Goal: Task Accomplishment & Management: Manage account settings

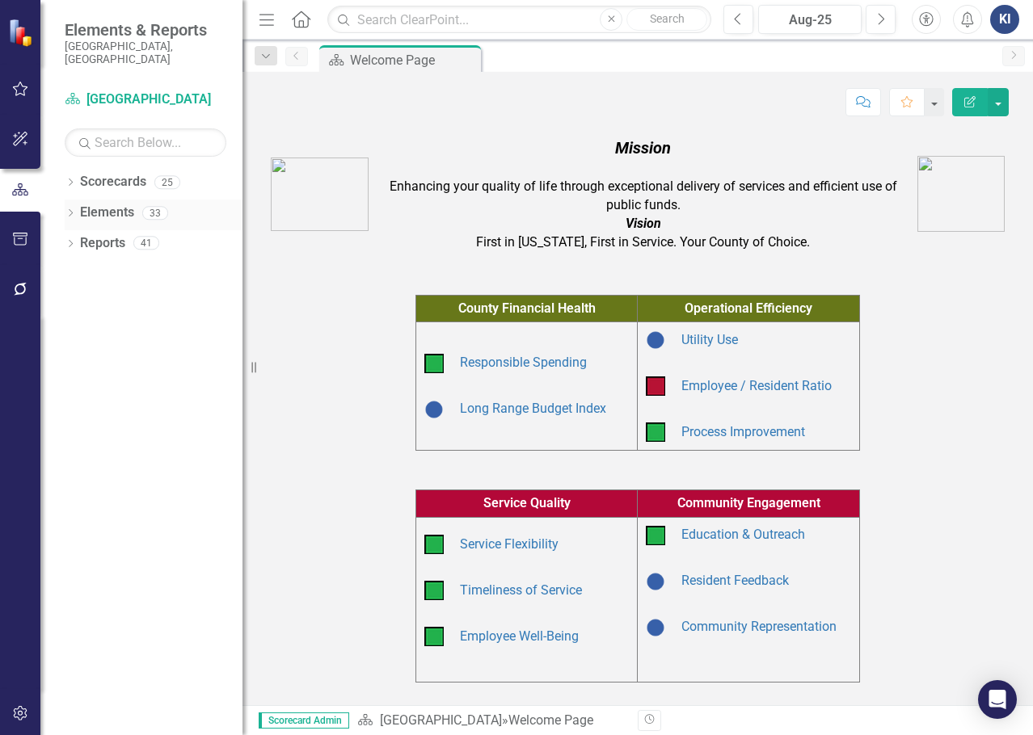
click at [70, 210] on icon "Dropdown" at bounding box center [70, 214] width 11 height 9
click at [68, 179] on icon "Dropdown" at bounding box center [70, 183] width 11 height 9
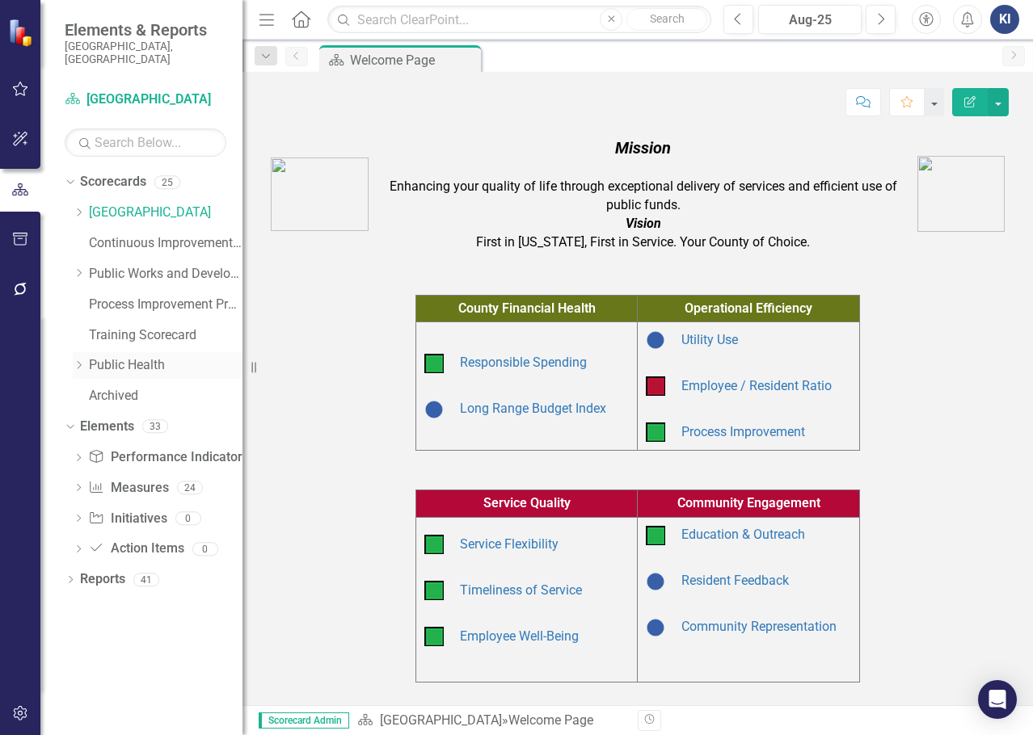
click at [134, 356] on link "Public Health" at bounding box center [166, 365] width 154 height 19
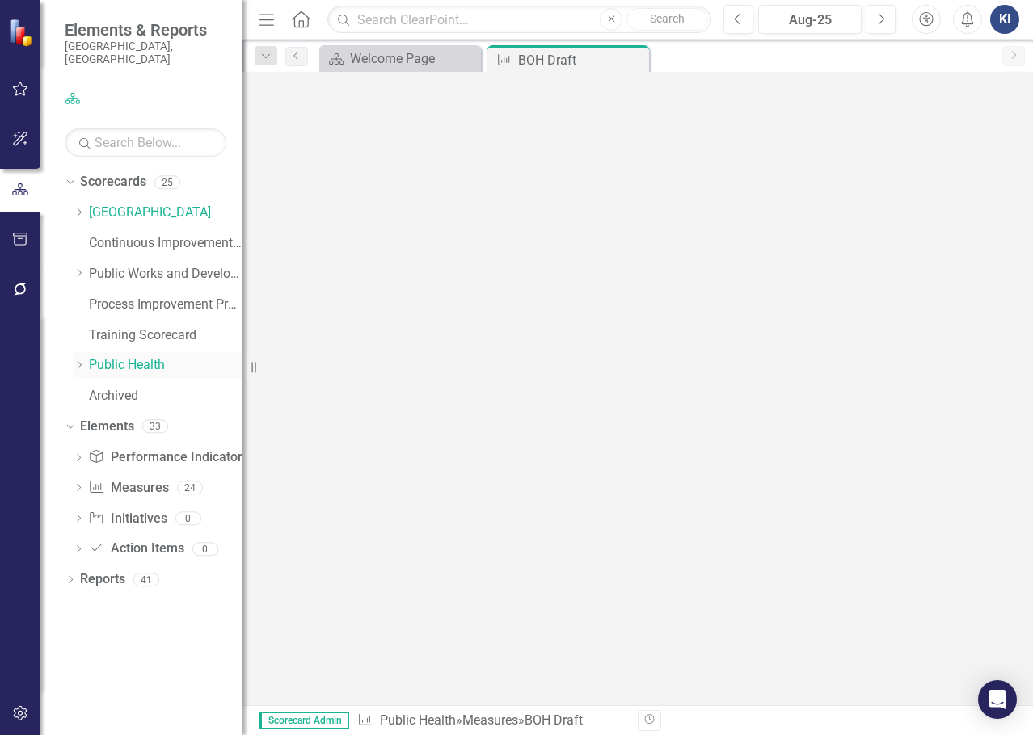
click at [80, 360] on icon "Dropdown" at bounding box center [79, 365] width 12 height 10
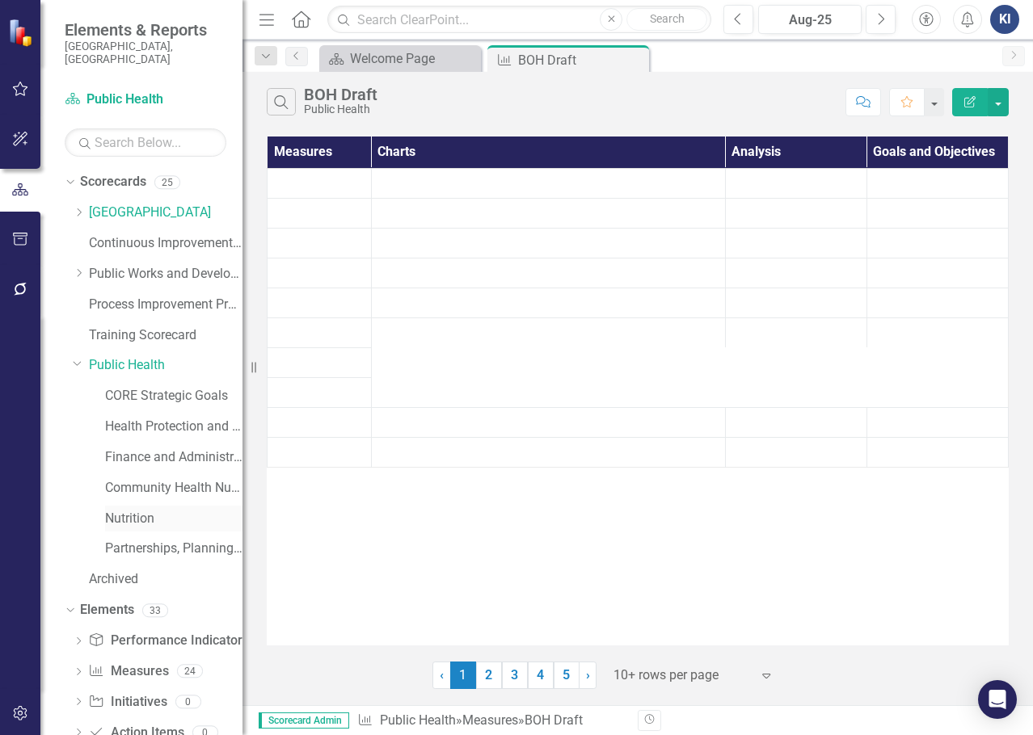
click at [120, 510] on link "Nutrition" at bounding box center [173, 519] width 137 height 19
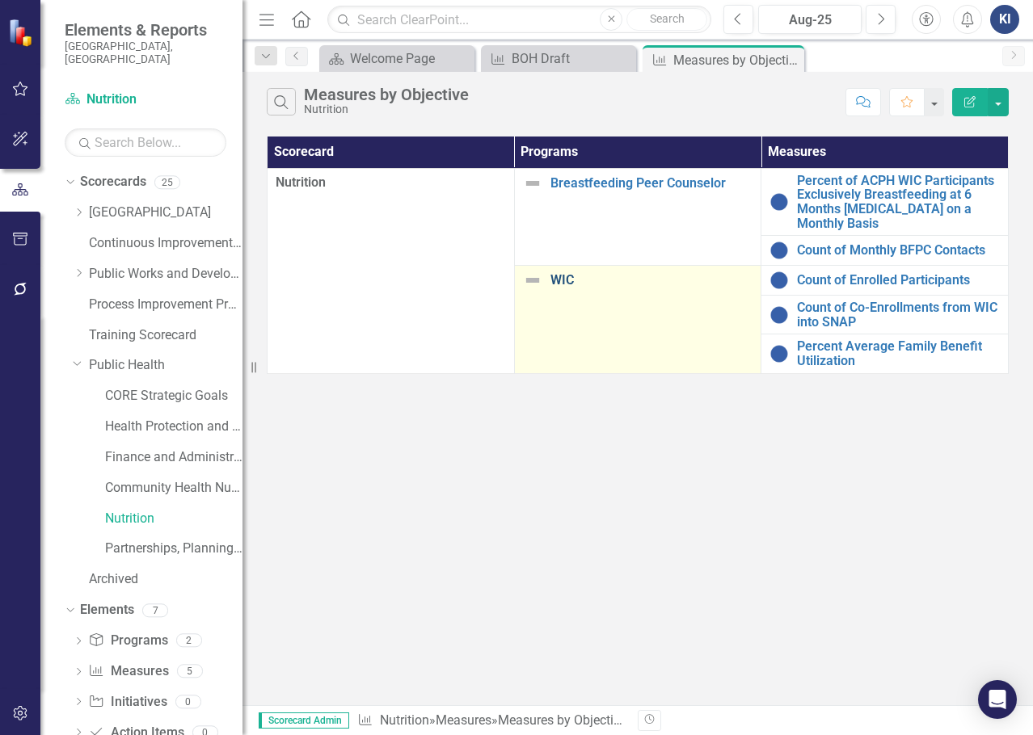
click at [564, 280] on link "WIC" at bounding box center [651, 280] width 203 height 15
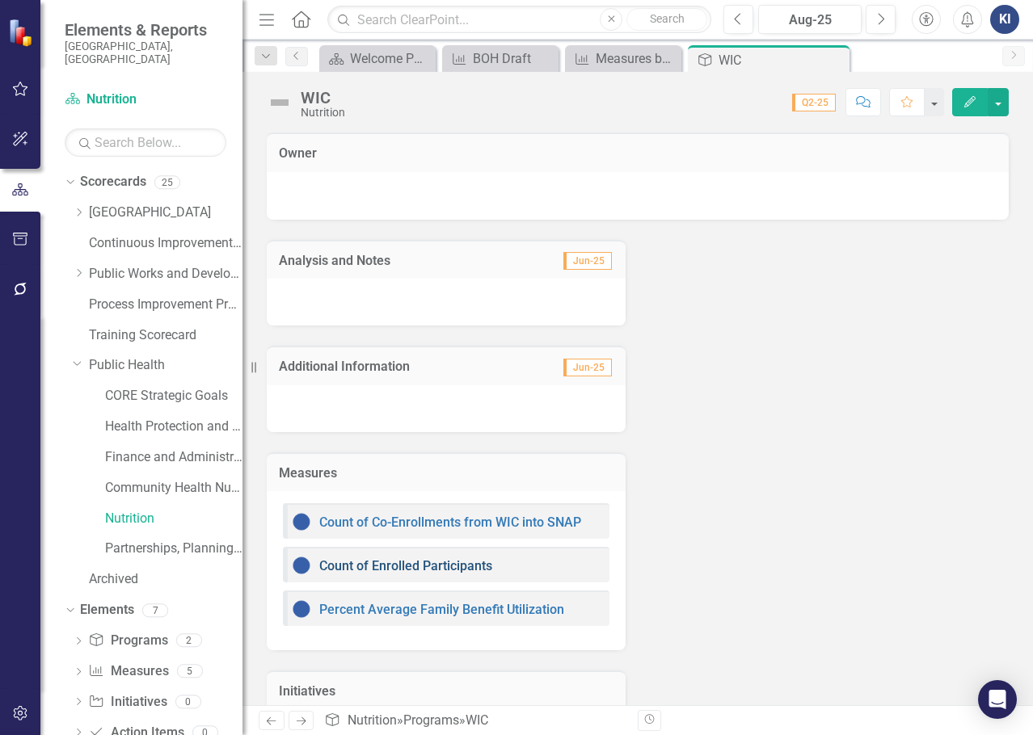
click at [469, 564] on link "Count of Enrolled Participants" at bounding box center [405, 565] width 173 height 15
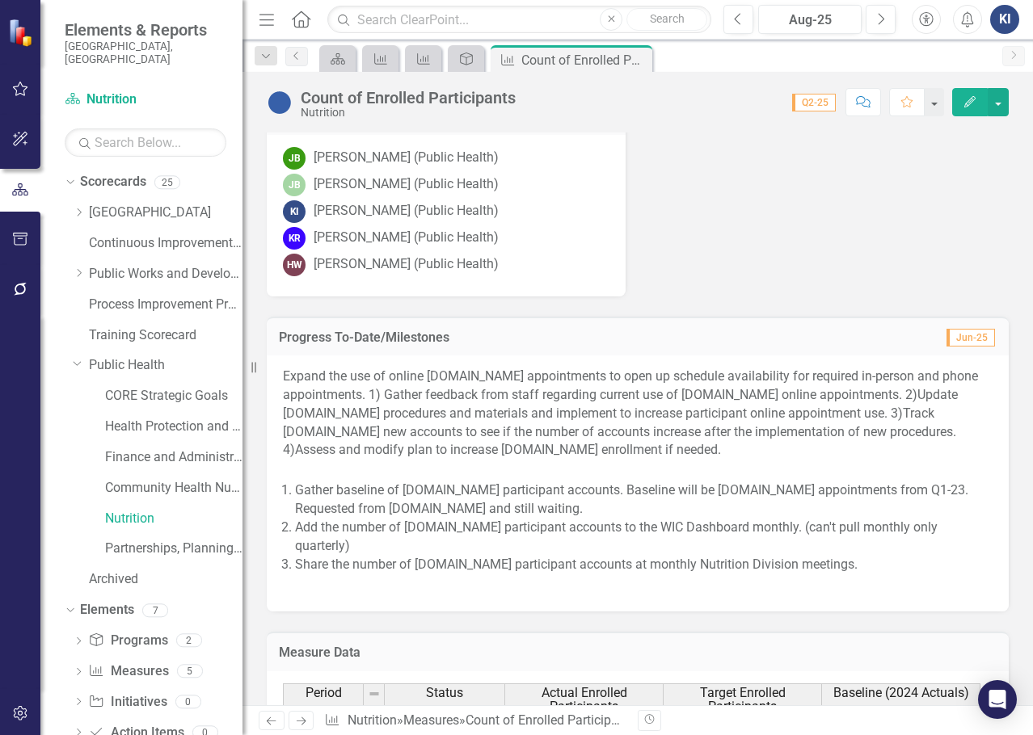
scroll to position [956, 0]
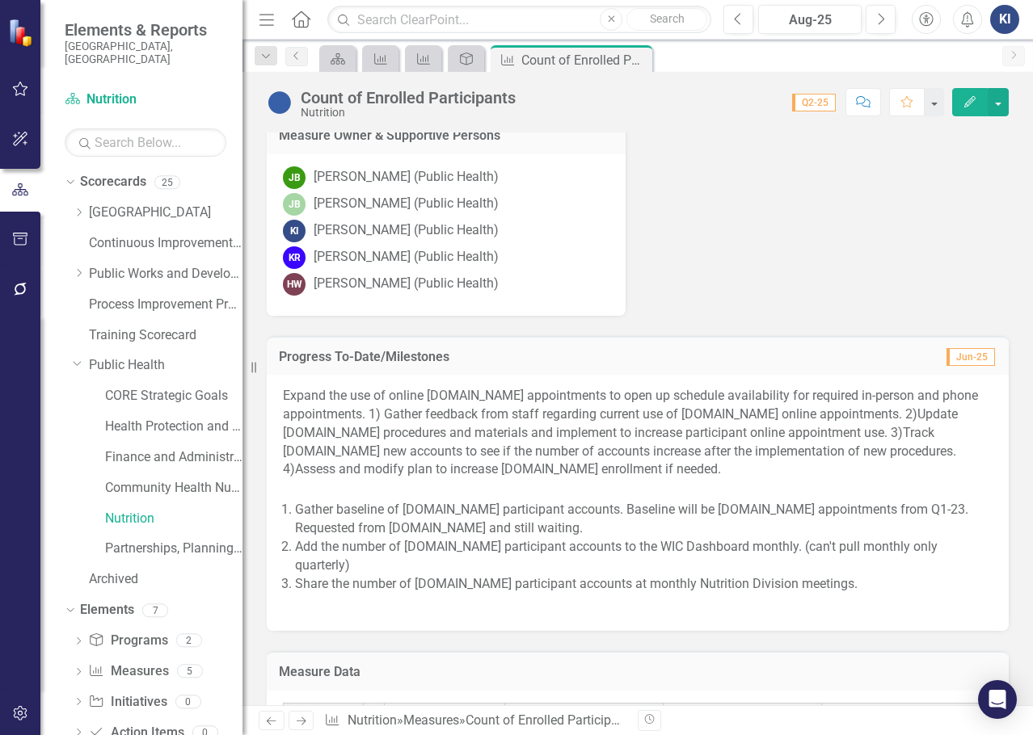
click at [804, 538] on li "Gather baseline of [DOMAIN_NAME] participant accounts. Baseline will be [DOMAIN…" at bounding box center [643, 519] width 697 height 37
click at [795, 444] on p "Expand the use of online [DOMAIN_NAME] appointments to open up schedule availab…" at bounding box center [637, 442] width 709 height 111
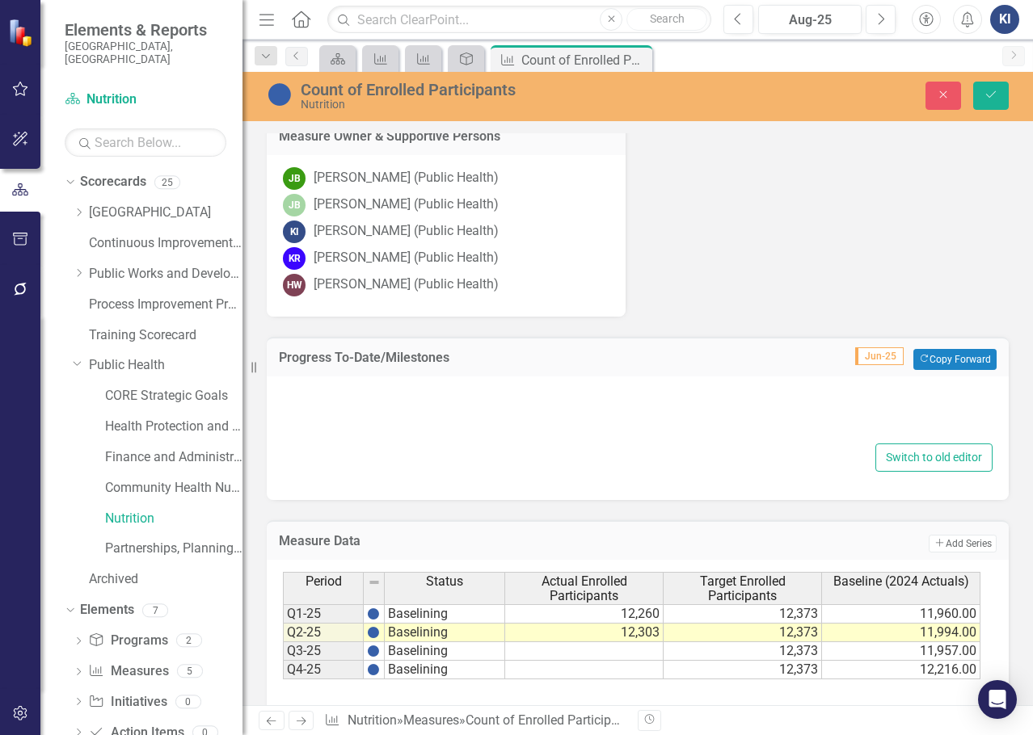
type textarea "<p>Expand the use of online [DOMAIN_NAME] appointments to open up schedule avai…"
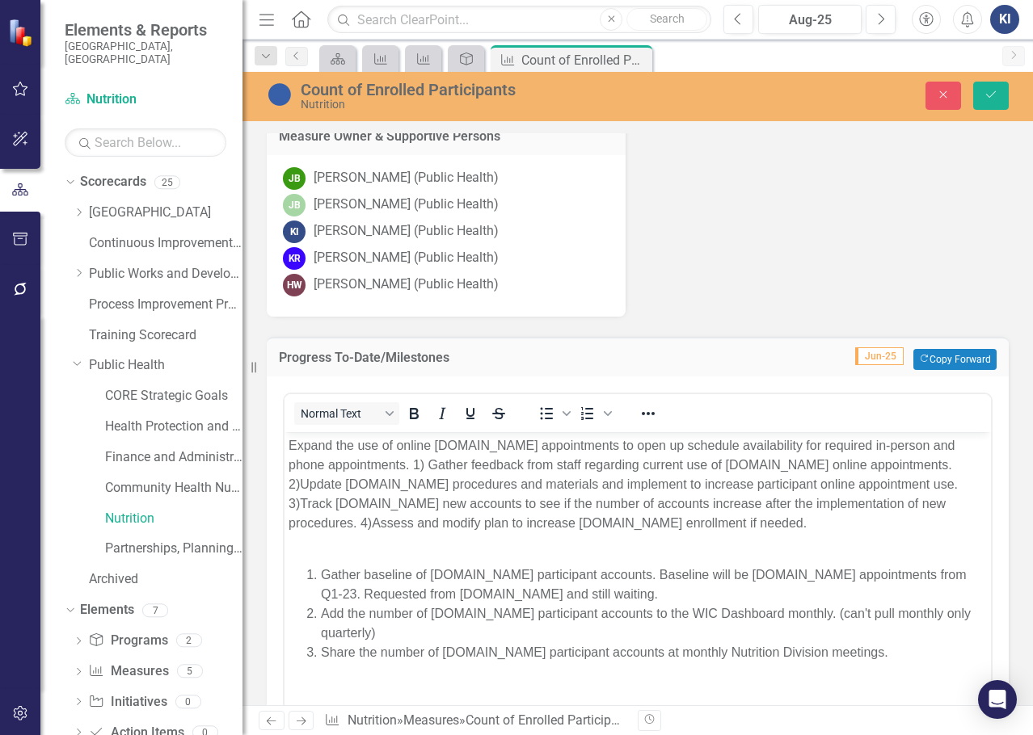
scroll to position [4, 0]
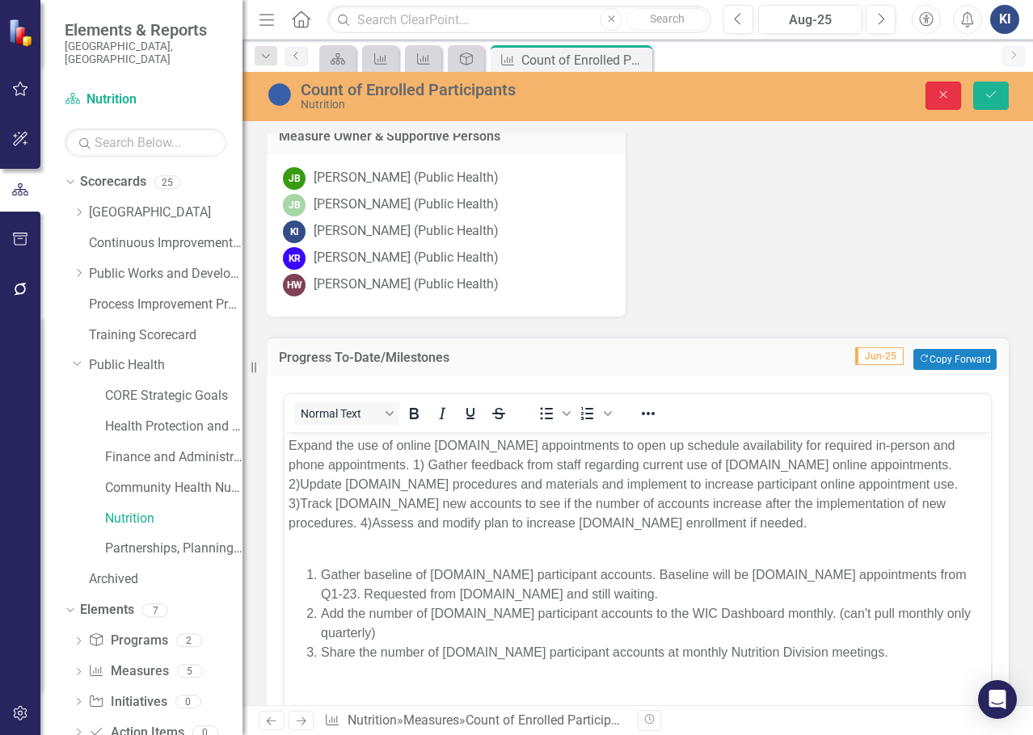
click at [945, 93] on icon "button" at bounding box center [943, 94] width 7 height 7
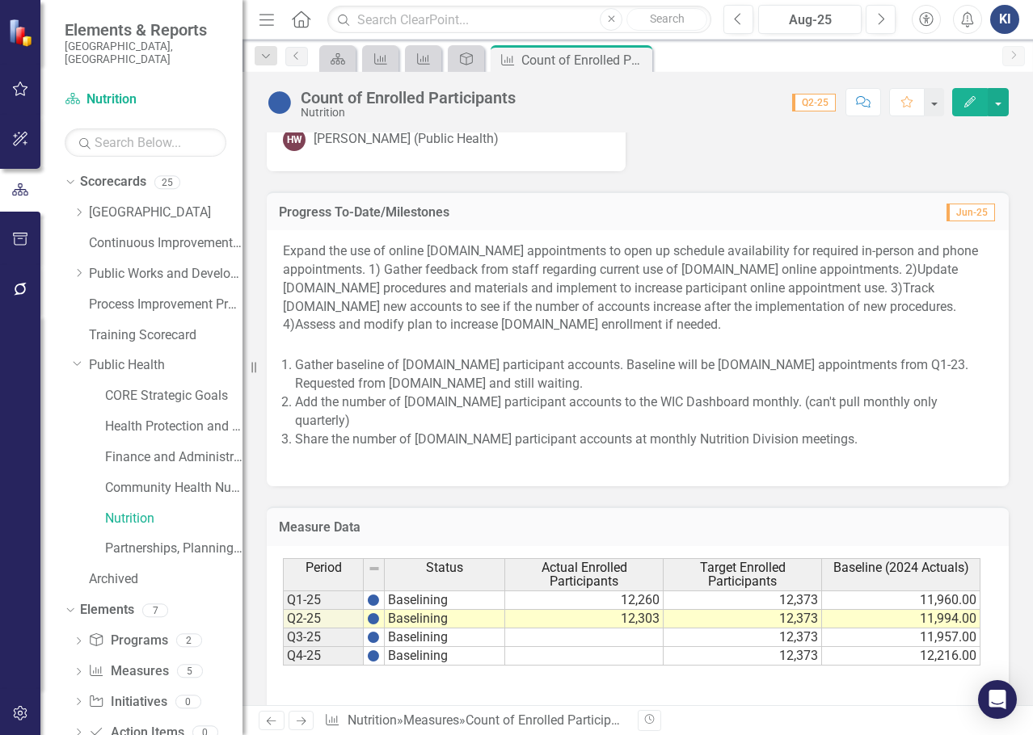
scroll to position [1117, 0]
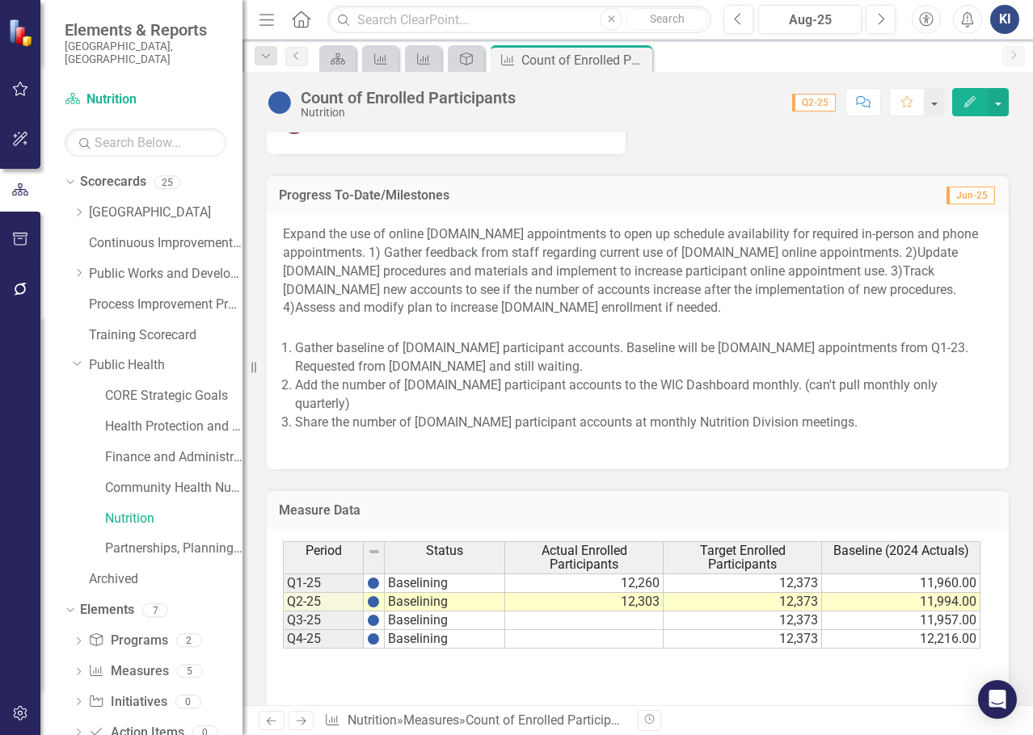
click at [879, 398] on li "Add the number of [DOMAIN_NAME] participant accounts to the WIC Dashboard month…" at bounding box center [643, 395] width 697 height 37
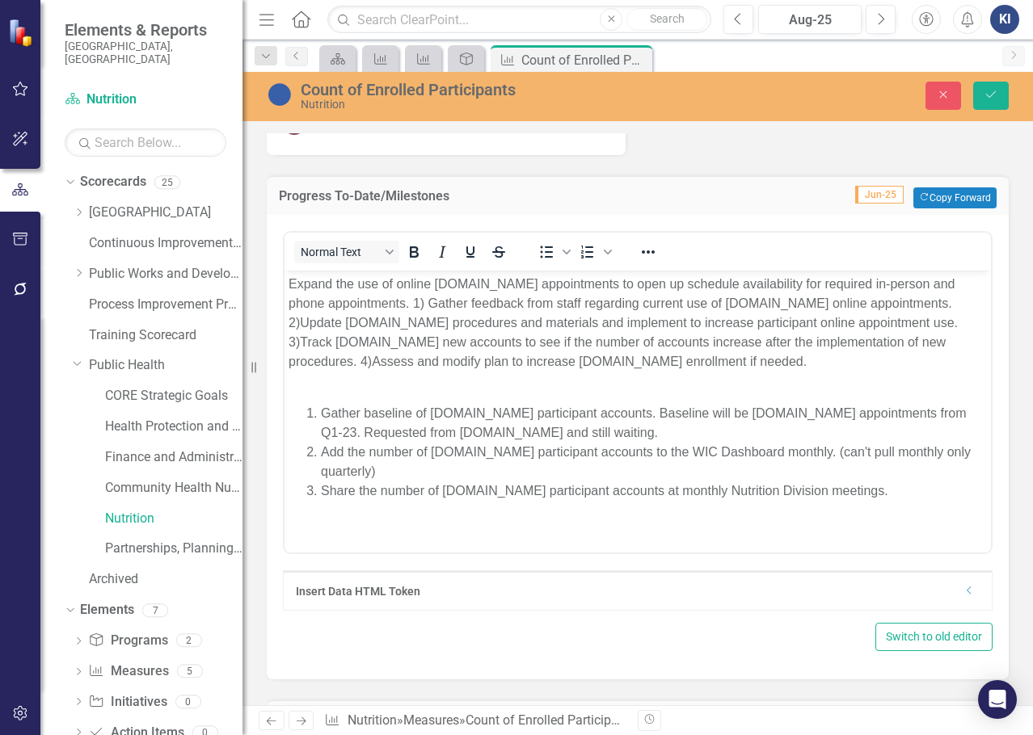
scroll to position [0, 0]
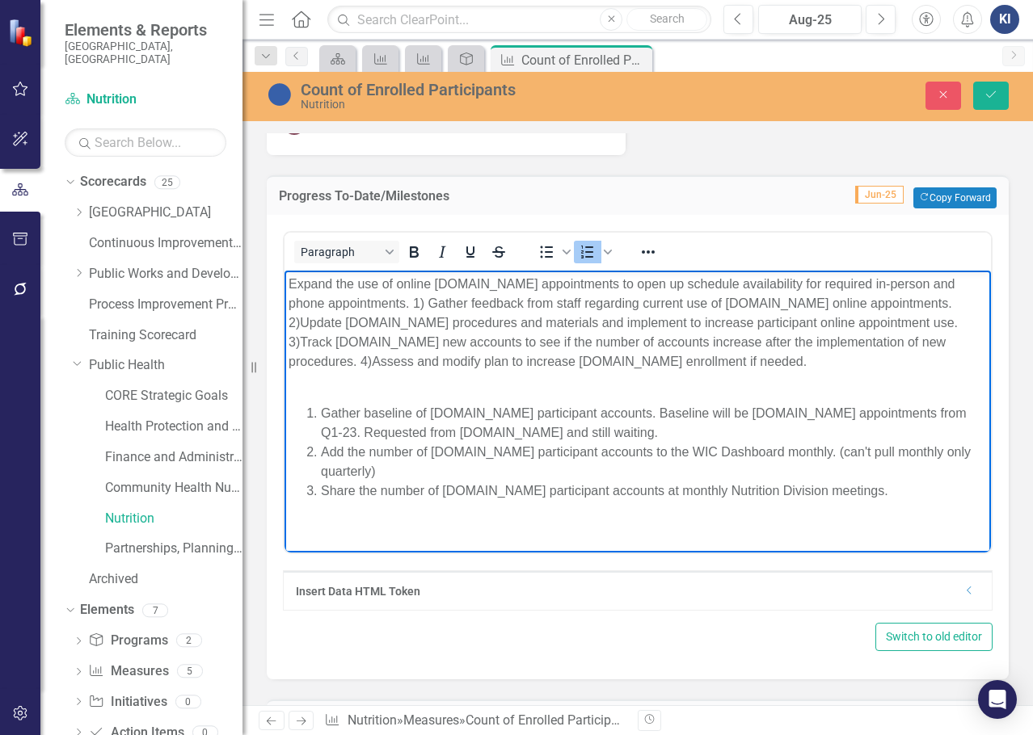
click at [902, 493] on li "Share the number of [DOMAIN_NAME] participant accounts at monthly Nutrition Div…" at bounding box center [654, 500] width 666 height 39
click at [869, 494] on li "Share the number of [DOMAIN_NAME] participant accounts at monthly Nutrition Div…" at bounding box center [654, 500] width 666 height 39
click at [575, 263] on span "Numbered list" at bounding box center [587, 252] width 27 height 23
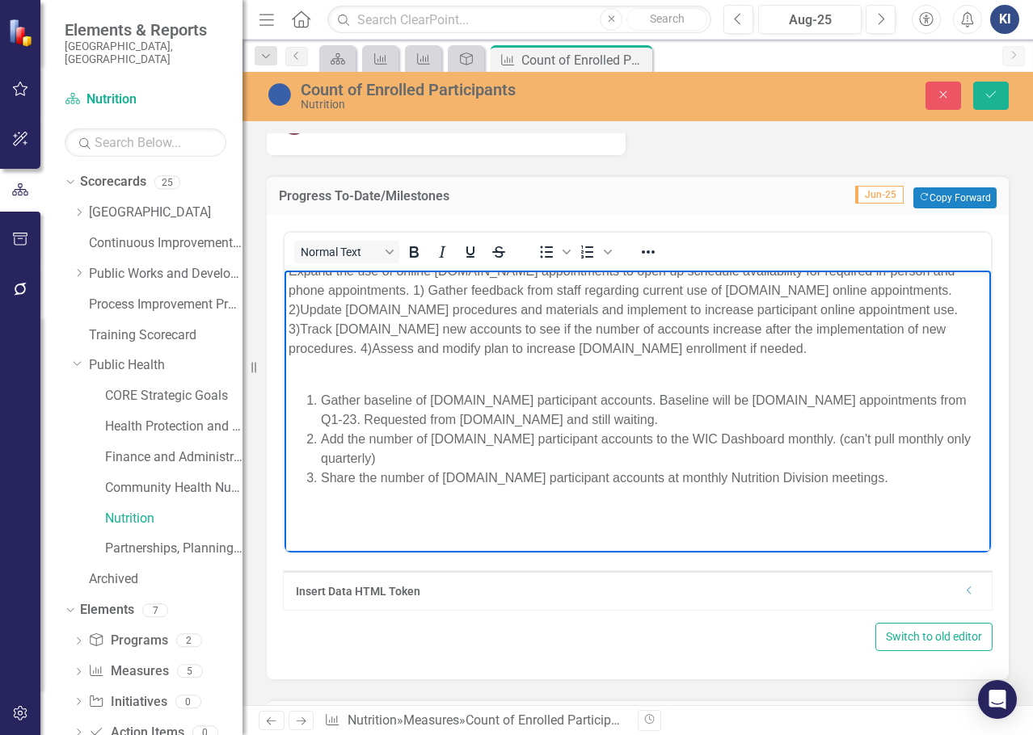
click at [429, 522] on p "Rich Text Area. Press ALT-0 for help." at bounding box center [637, 519] width 698 height 39
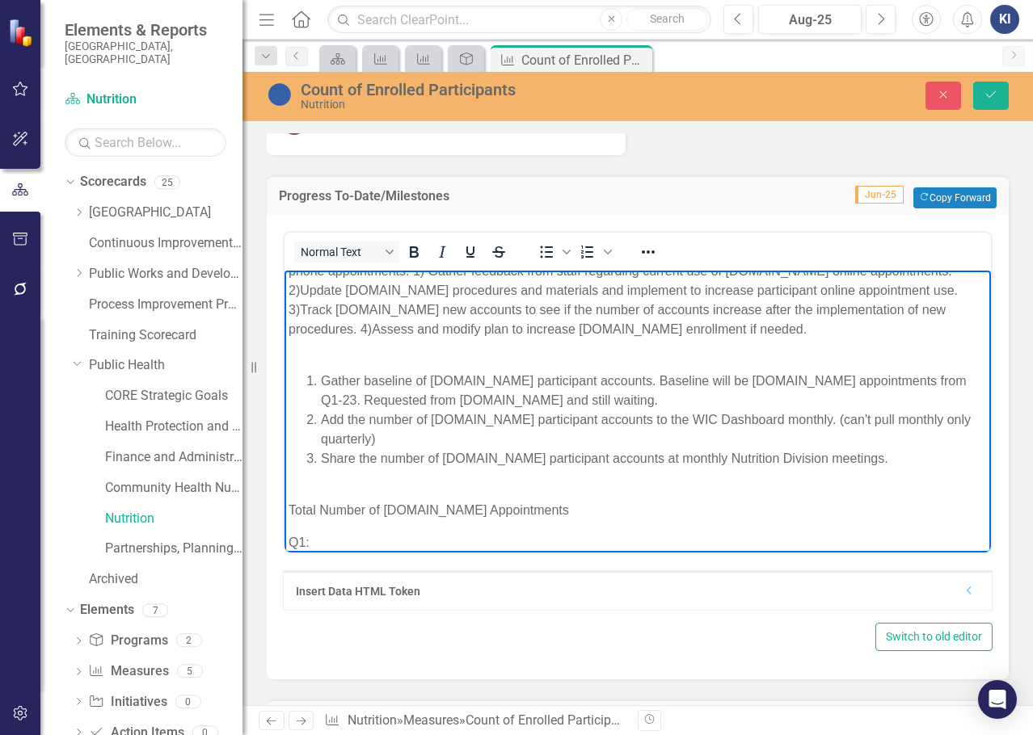
click at [353, 546] on p "Q1:" at bounding box center [637, 541] width 698 height 19
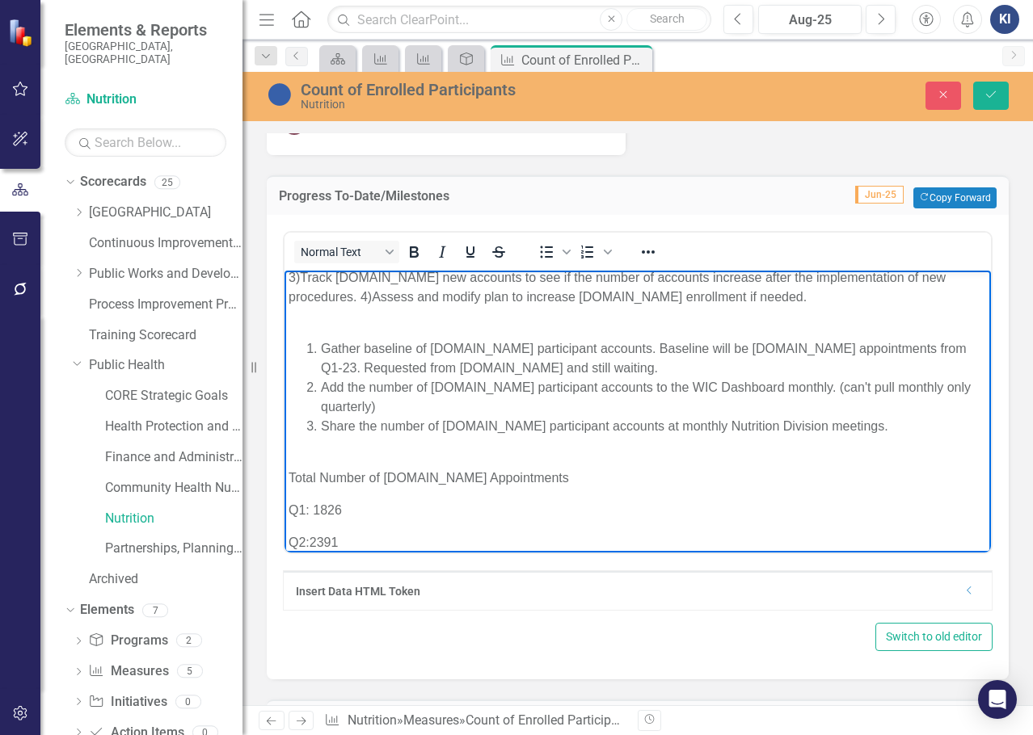
click at [317, 544] on p "Q2:2391" at bounding box center [637, 541] width 698 height 19
click at [312, 541] on p "Q2:2391" at bounding box center [637, 541] width 698 height 19
click at [579, 475] on p "Total Number of [DOMAIN_NAME] Appointments" at bounding box center [637, 467] width 698 height 39
click at [370, 541] on p "Q2: 2391" at bounding box center [637, 541] width 698 height 19
click at [997, 90] on icon "Save" at bounding box center [990, 94] width 15 height 11
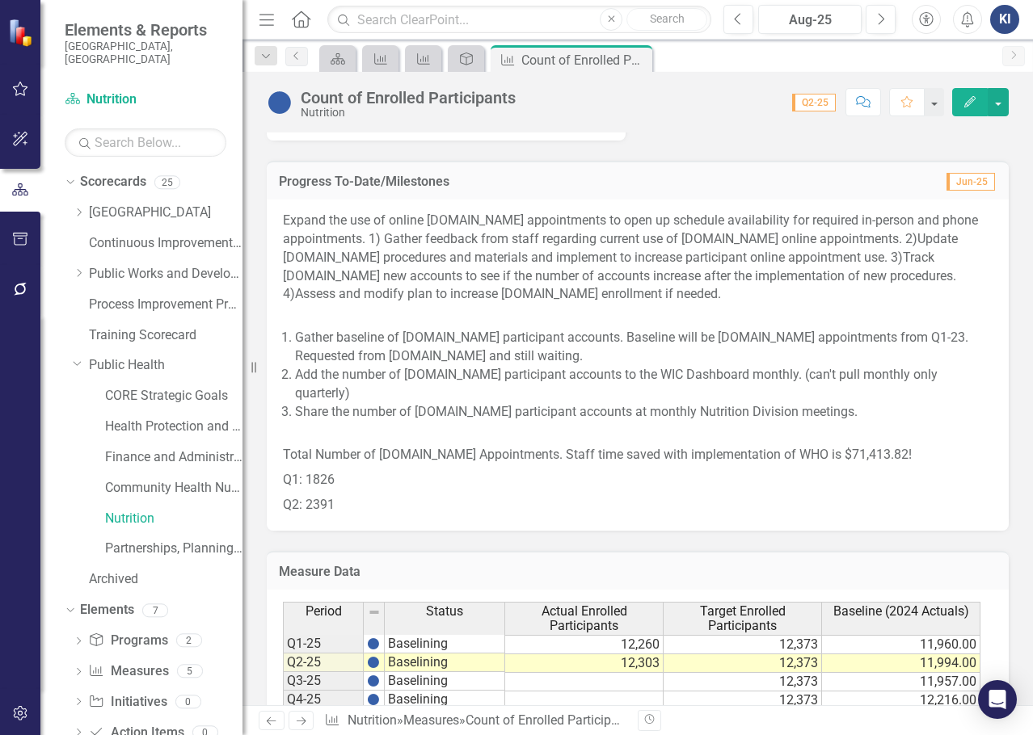
scroll to position [1212, 0]
